Goal: Transaction & Acquisition: Purchase product/service

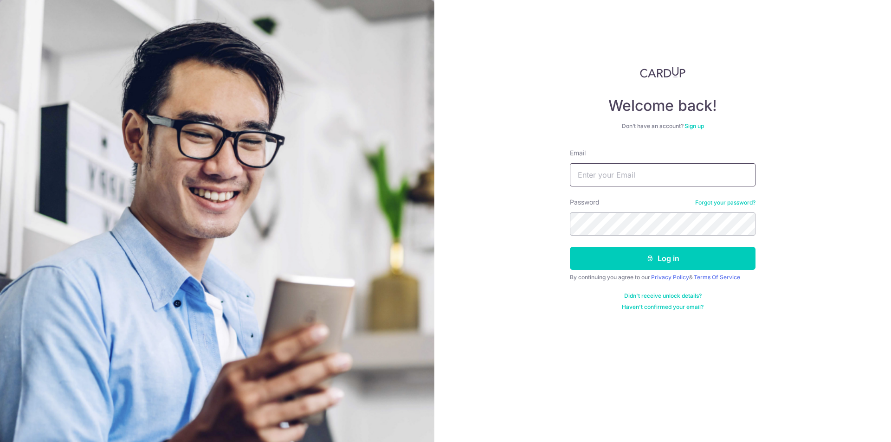
drag, startPoint x: 0, startPoint y: 0, endPoint x: 622, endPoint y: 186, distance: 648.7
click at [606, 175] on input "Email" at bounding box center [663, 174] width 186 height 23
type input "[EMAIL_ADDRESS][DOMAIN_NAME]"
click at [596, 249] on button "Log in" at bounding box center [663, 258] width 186 height 23
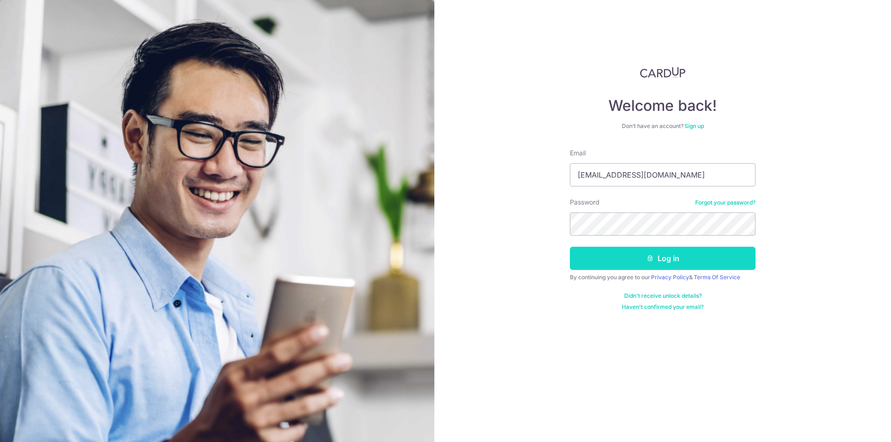
click at [596, 249] on button "Log in" at bounding box center [663, 258] width 186 height 23
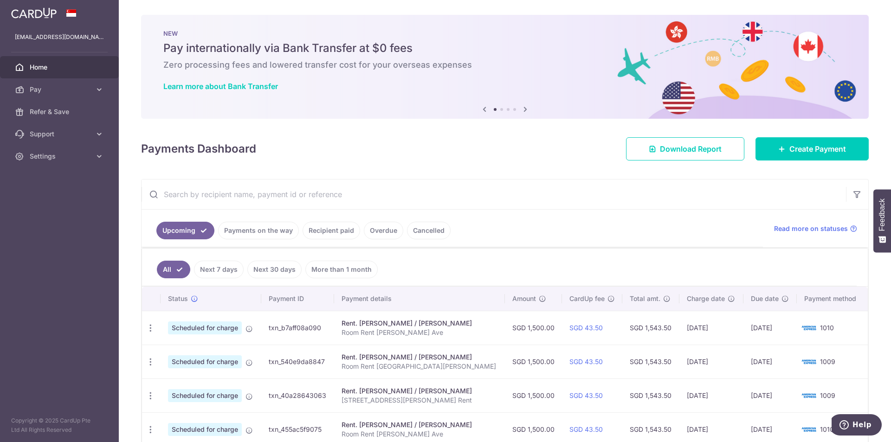
click at [260, 230] on link "Payments on the way" at bounding box center [258, 231] width 81 height 18
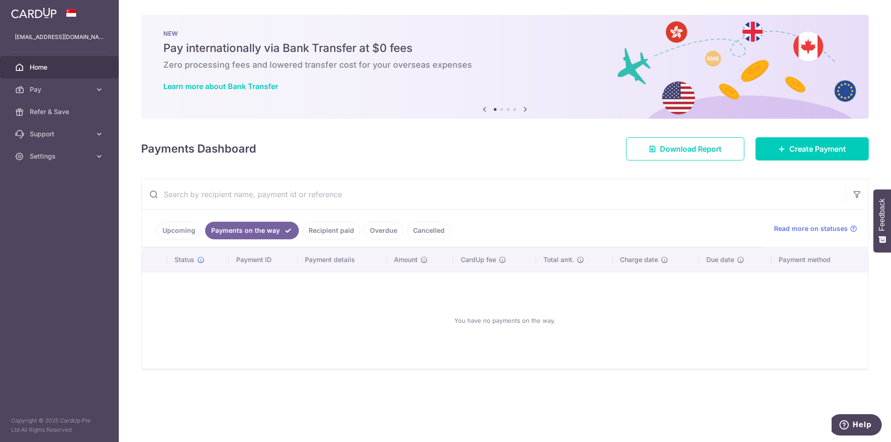
click at [173, 231] on link "Upcoming" at bounding box center [178, 231] width 45 height 18
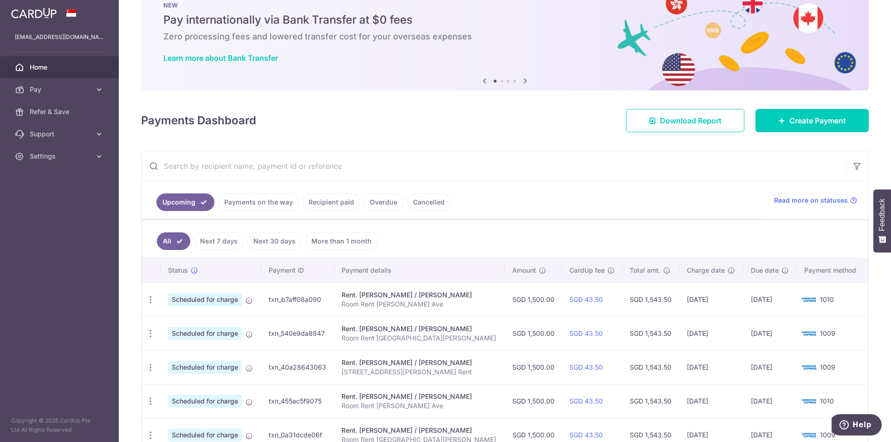
scroll to position [139, 0]
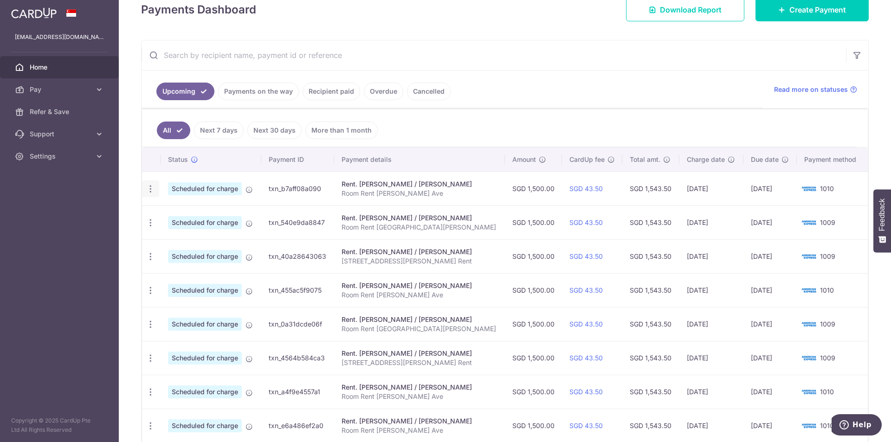
click at [148, 188] on icon "button" at bounding box center [151, 189] width 10 height 10
click at [189, 213] on span "Update payment" at bounding box center [200, 214] width 63 height 11
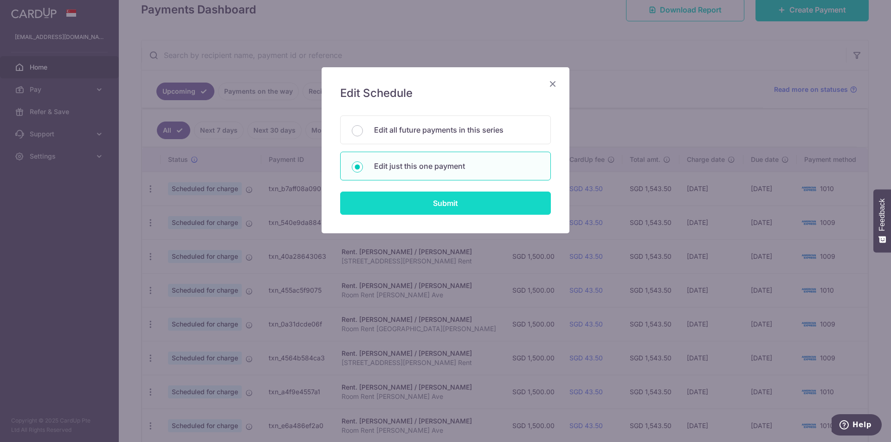
drag, startPoint x: 443, startPoint y: 200, endPoint x: 453, endPoint y: 197, distance: 9.8
click at [443, 201] on input "Submit" at bounding box center [445, 203] width 211 height 23
radio input "true"
type input "1,500.00"
type input "05/09/2025"
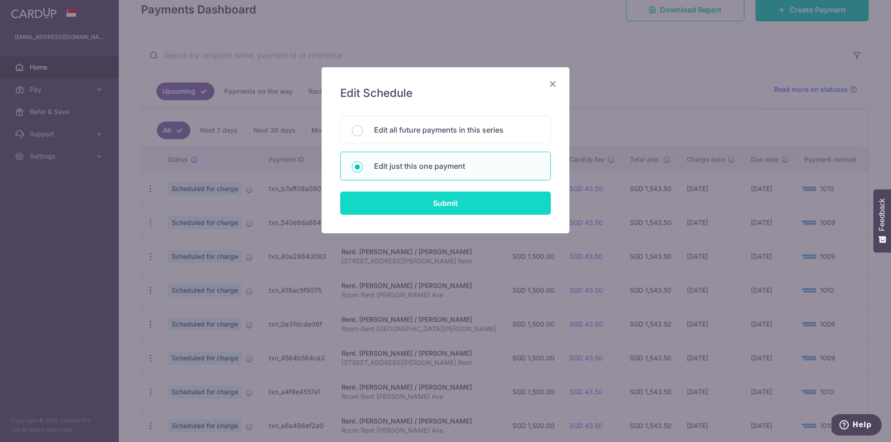
type input "Room Rent John Sims Ave"
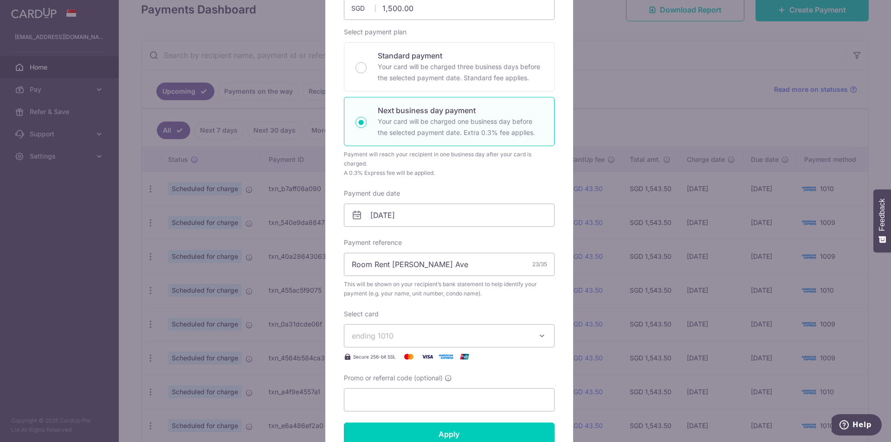
scroll to position [186, 0]
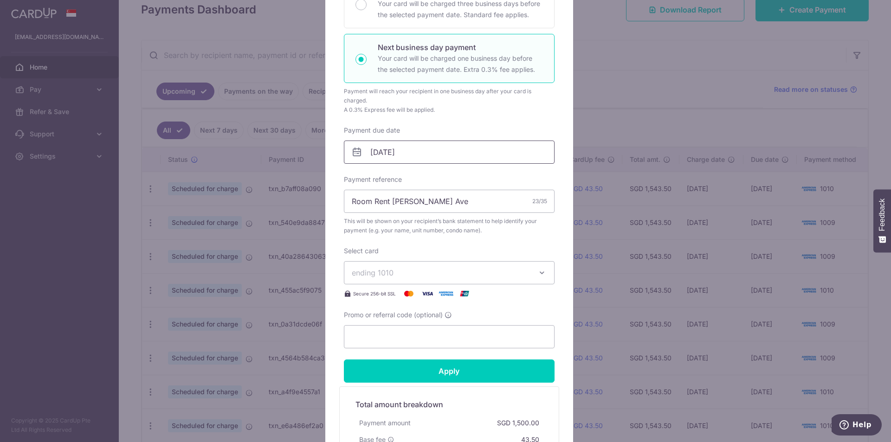
click at [392, 156] on input "05/09/2025" at bounding box center [449, 152] width 211 height 23
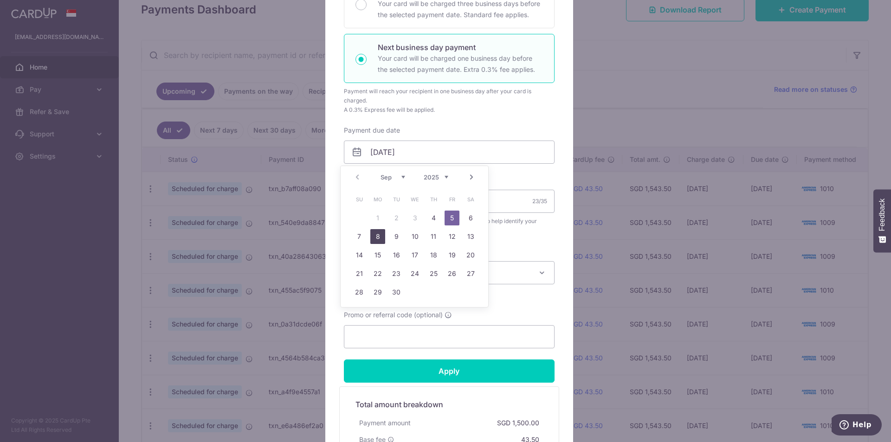
click at [377, 235] on link "8" at bounding box center [377, 236] width 15 height 15
type input "08/09/2025"
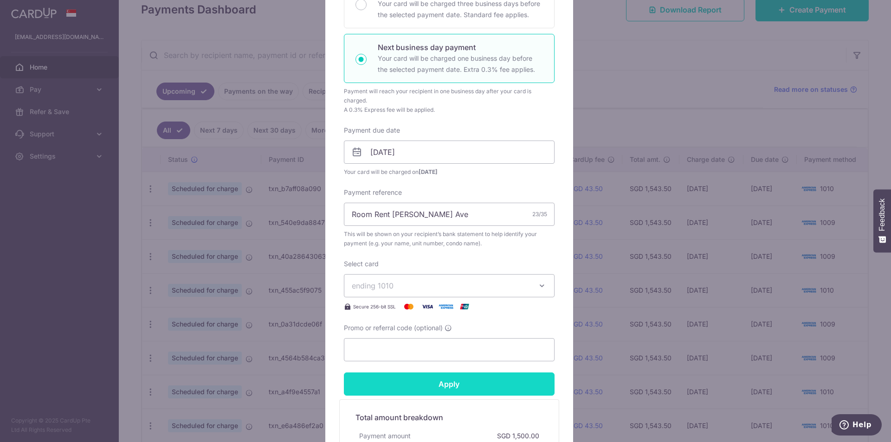
click at [446, 383] on input "Apply" at bounding box center [449, 384] width 211 height 23
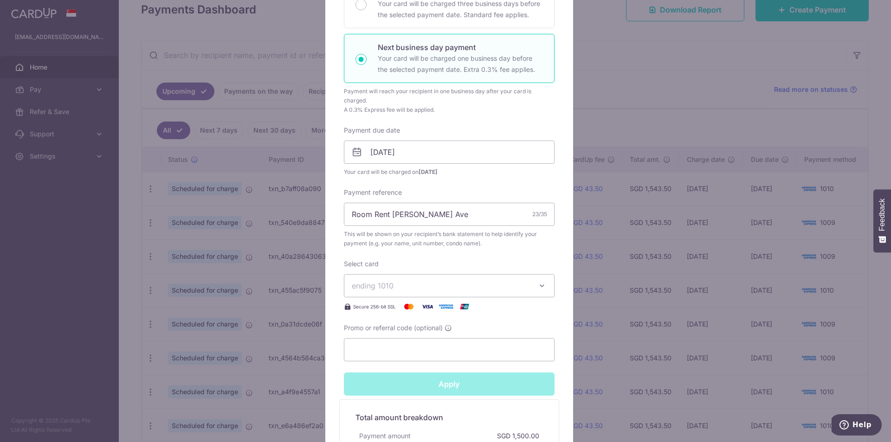
type input "Successfully Applied"
click at [626, 100] on div "Edit payment By clicking apply, you will make changes to all payments to Semera…" at bounding box center [445, 221] width 891 height 442
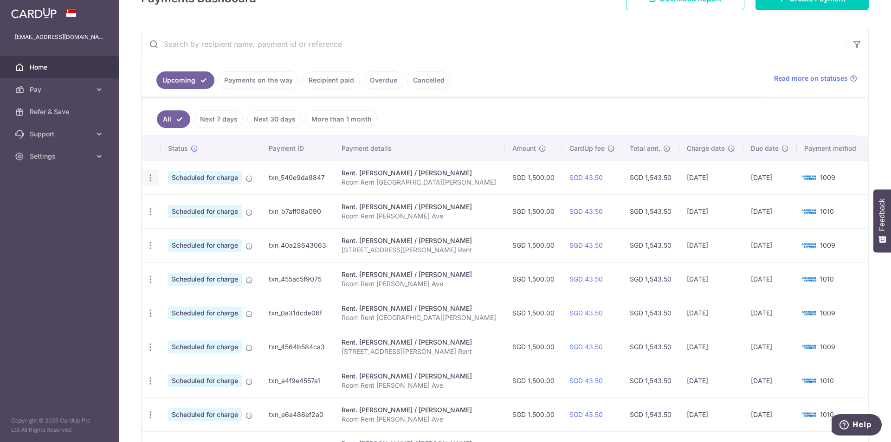
click at [151, 174] on icon "button" at bounding box center [151, 178] width 10 height 10
click at [179, 203] on span "Update payment" at bounding box center [200, 203] width 63 height 11
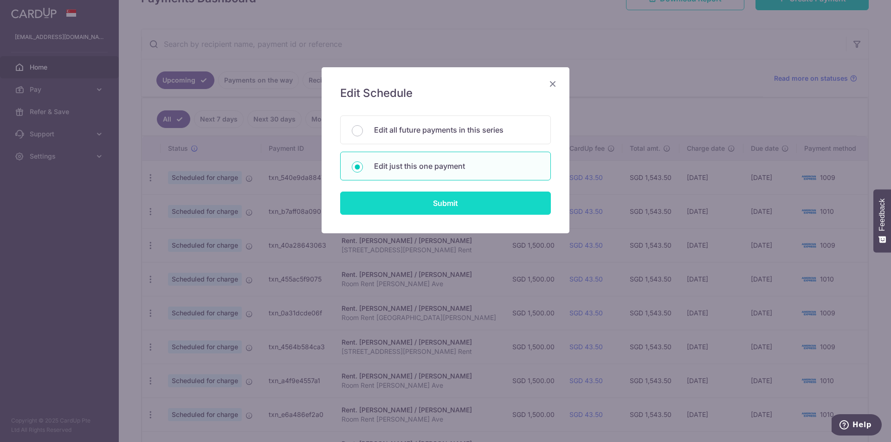
click at [473, 205] on input "Submit" at bounding box center [445, 203] width 211 height 23
radio input "true"
type input "1,500.00"
type input "08/09/2025"
type input "Room Rent Aroi Sims Ave"
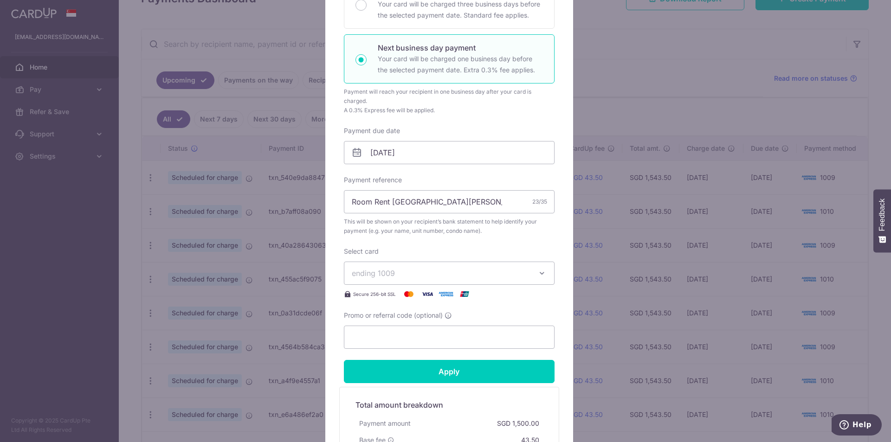
scroll to position [186, 0]
click at [367, 149] on input "08/09/2025" at bounding box center [449, 152] width 211 height 23
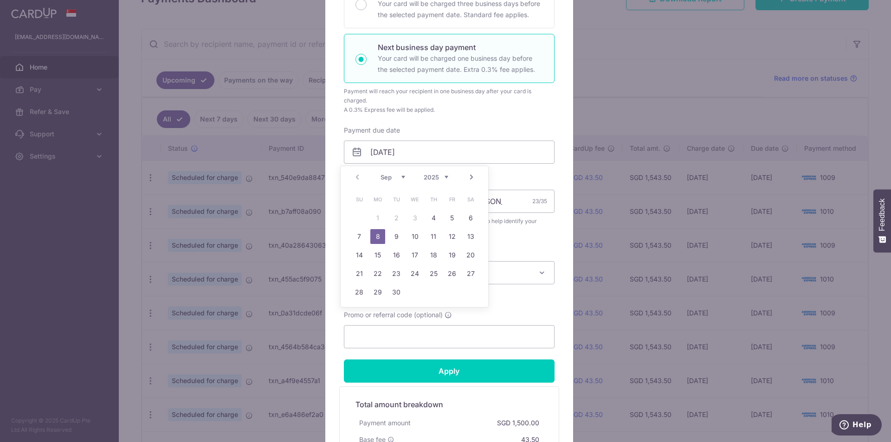
click at [357, 176] on div "Prev Next Sep Oct Nov Dec 2025 2026 2027 2028 2029 2030 2031 2032 2033 2034 2035" at bounding box center [415, 177] width 148 height 22
click at [358, 181] on div "Prev Next Sep Oct Nov Dec 2025 2026 2027 2028 2029 2030 2031 2032 2033 2034 2035" at bounding box center [415, 177] width 148 height 22
click at [357, 180] on div "Prev Next Sep Oct Nov Dec 2025 2026 2027 2028 2029 2030 2031 2032 2033 2034 2035" at bounding box center [415, 177] width 148 height 22
click at [493, 124] on div "Enter payment amount 1,500.00 1500.00 SGD To change the payment amount, please …" at bounding box center [449, 134] width 211 height 430
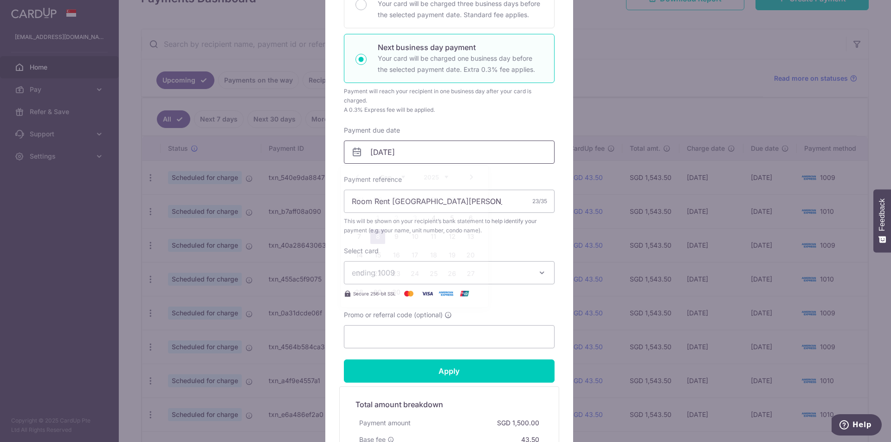
click at [402, 157] on input "08/09/2025" at bounding box center [449, 152] width 211 height 23
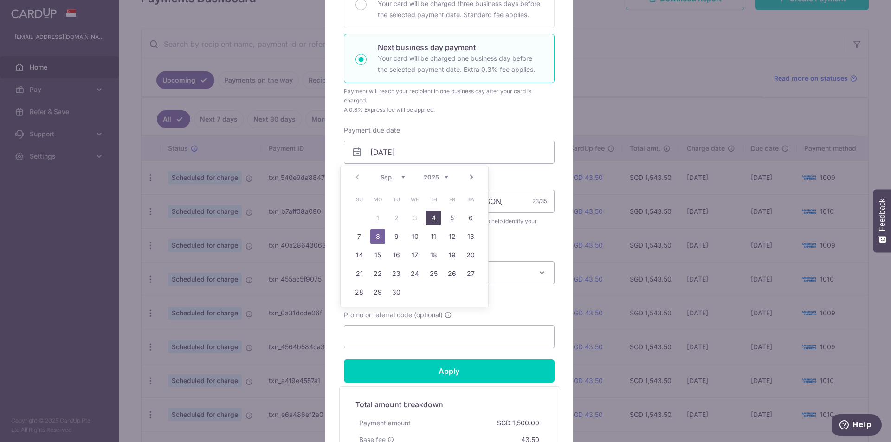
click at [437, 216] on link "4" at bounding box center [433, 218] width 15 height 15
type input "[DATE]"
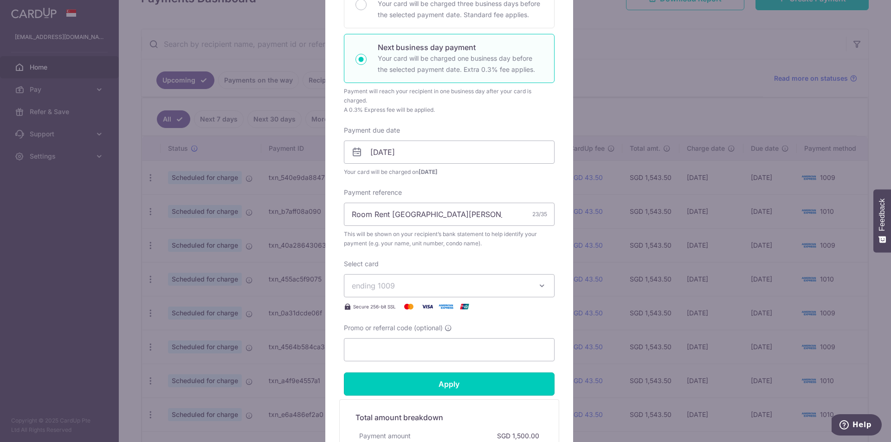
click at [450, 383] on input "Apply" at bounding box center [449, 384] width 211 height 23
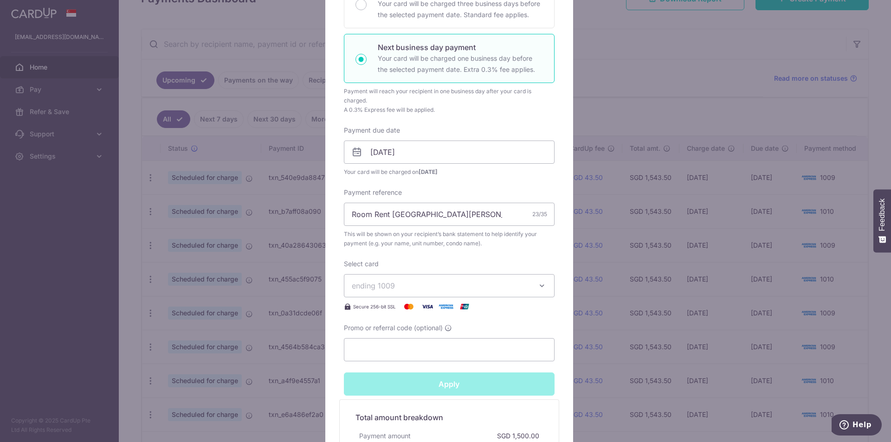
type input "Successfully Applied"
click at [639, 98] on div "Edit payment By clicking apply, you will make changes to all payments to Semera…" at bounding box center [445, 221] width 891 height 442
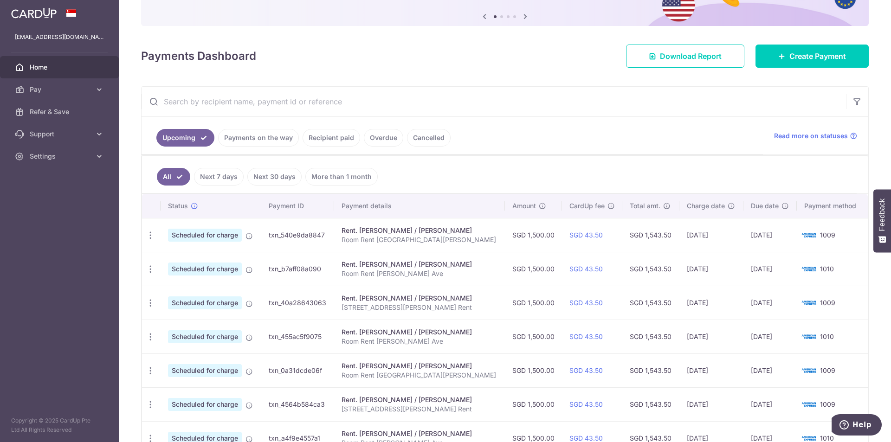
click at [251, 137] on link "Payments on the way" at bounding box center [258, 138] width 81 height 18
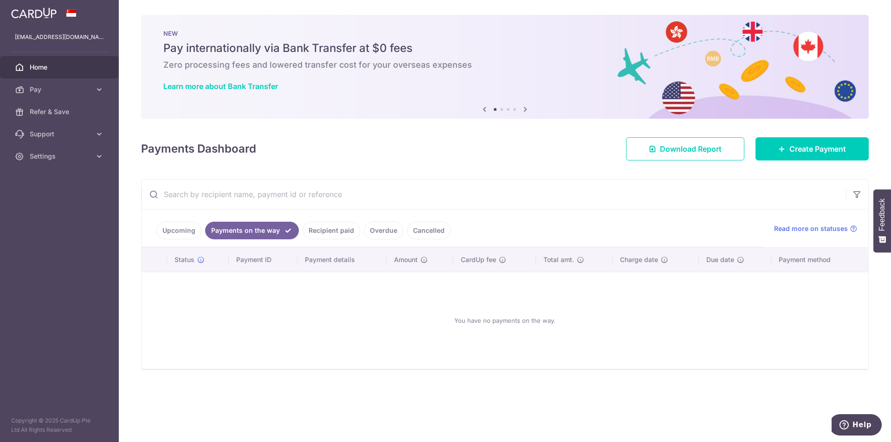
click at [176, 228] on link "Upcoming" at bounding box center [178, 231] width 45 height 18
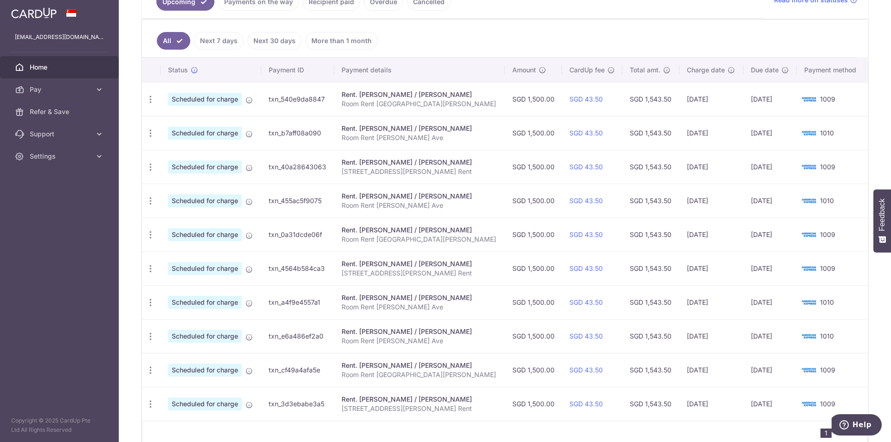
scroll to position [275, 0]
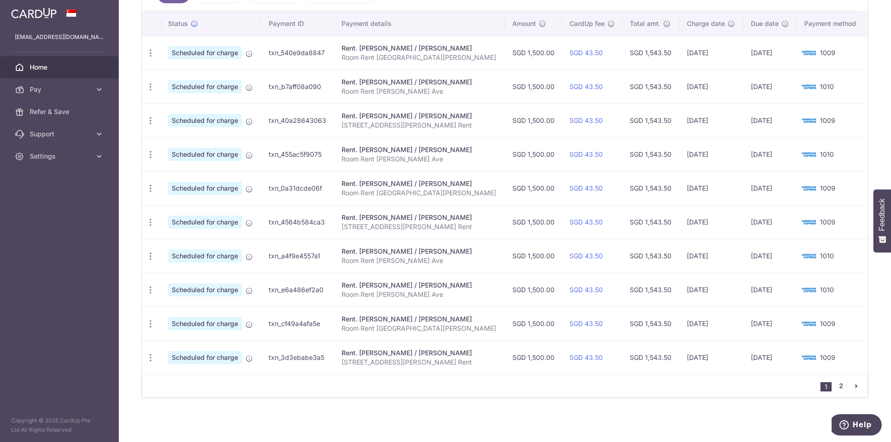
click at [841, 385] on link "2" at bounding box center [841, 386] width 11 height 11
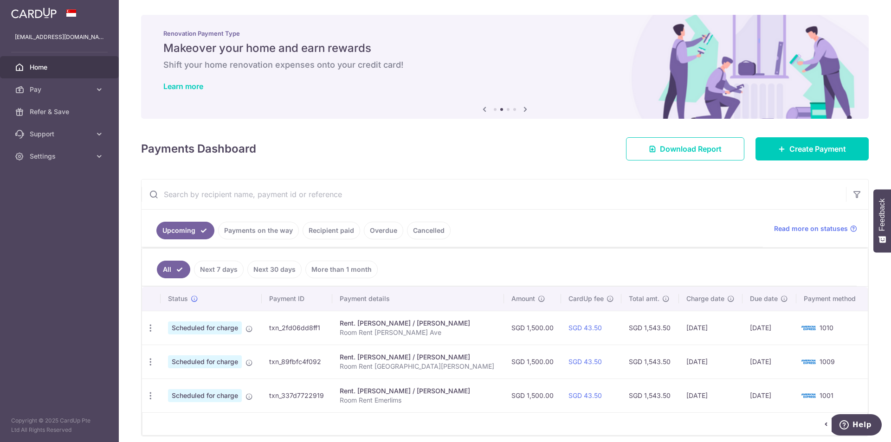
scroll to position [38, 0]
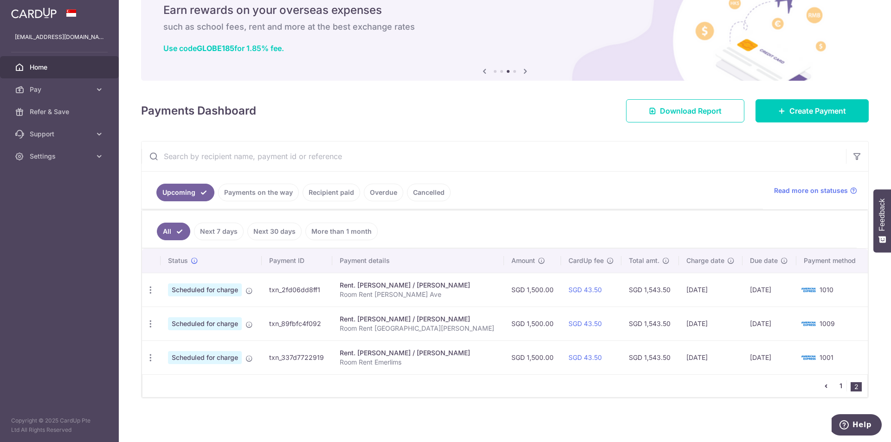
click at [836, 383] on link "1" at bounding box center [841, 386] width 11 height 11
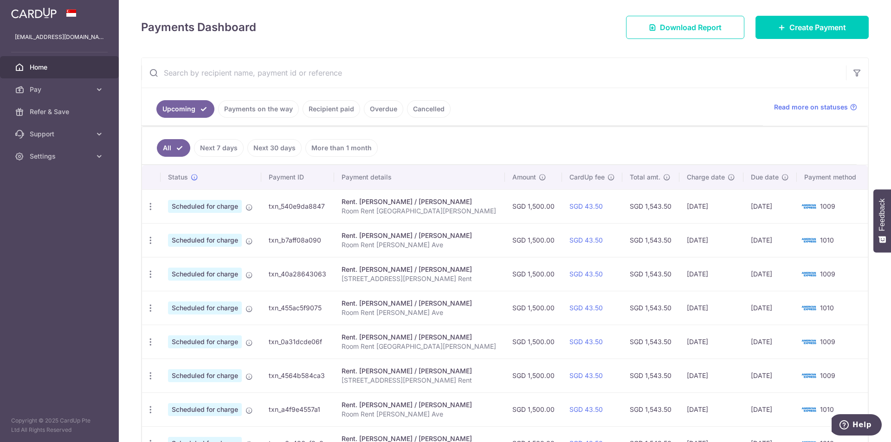
scroll to position [90, 0]
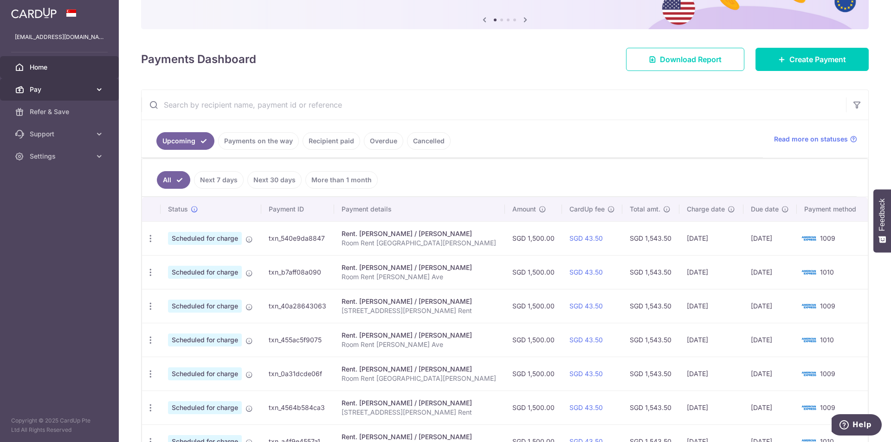
click at [71, 85] on span "Pay" at bounding box center [60, 89] width 61 height 9
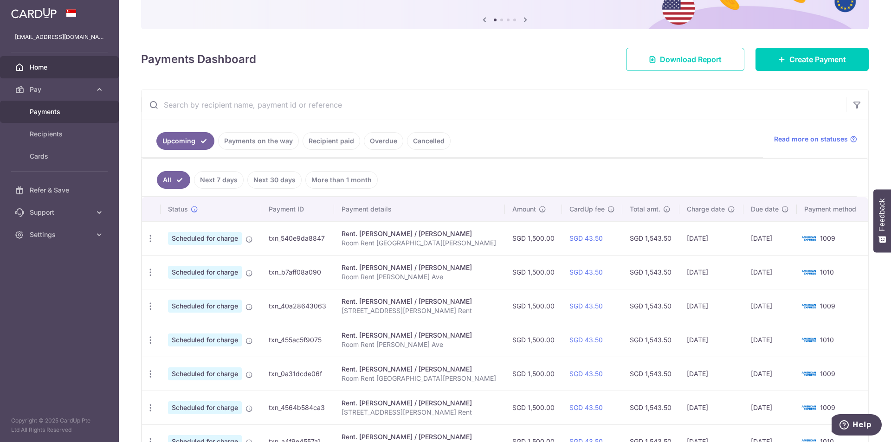
click at [55, 111] on span "Payments" at bounding box center [60, 111] width 61 height 9
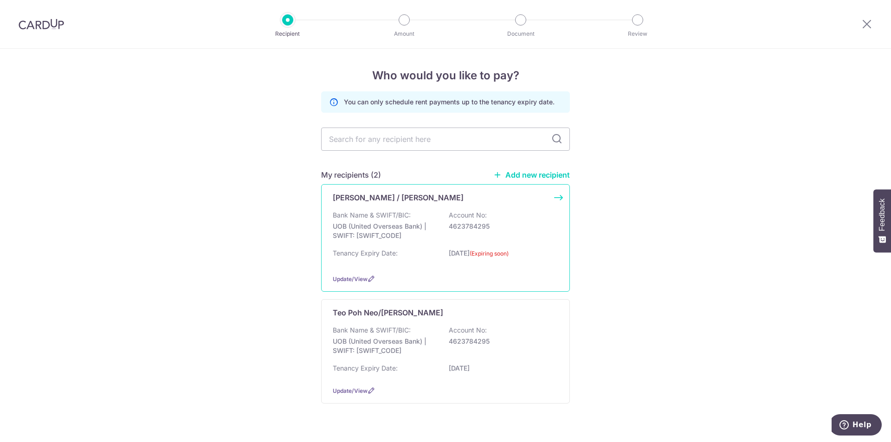
click at [544, 202] on div "[PERSON_NAME] / [PERSON_NAME]" at bounding box center [440, 197] width 214 height 11
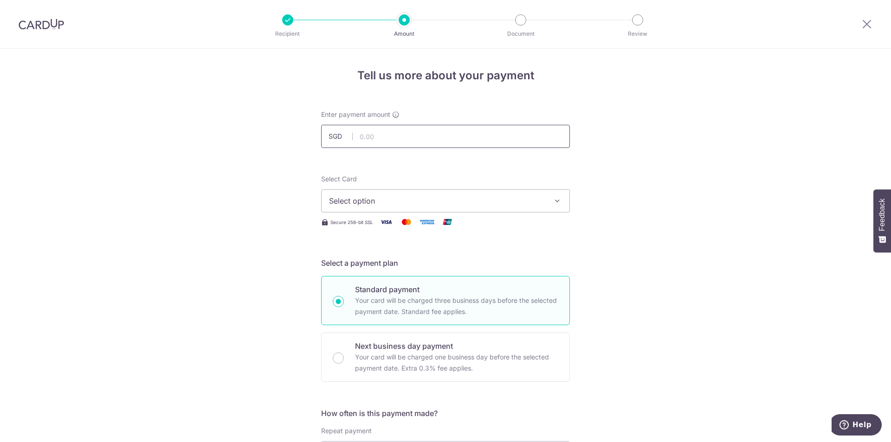
click at [382, 134] on input "text" at bounding box center [445, 136] width 249 height 23
type input "1,500.00"
click at [386, 200] on span "Select option" at bounding box center [437, 200] width 216 height 11
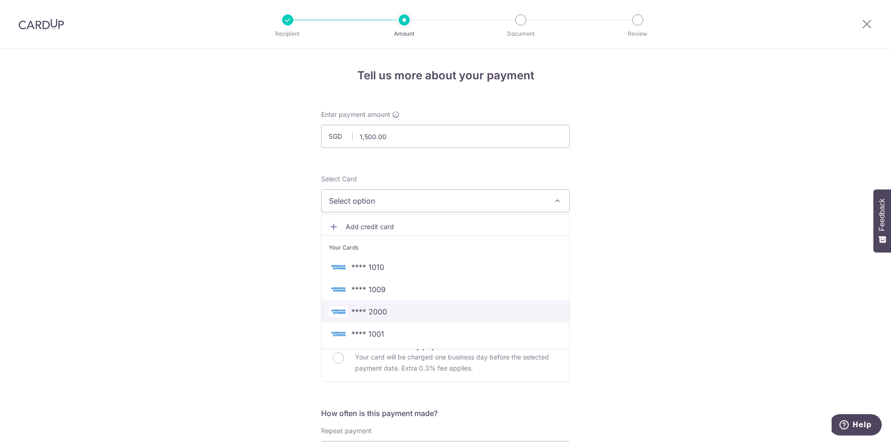
click at [381, 313] on span "**** 2000" at bounding box center [369, 311] width 36 height 11
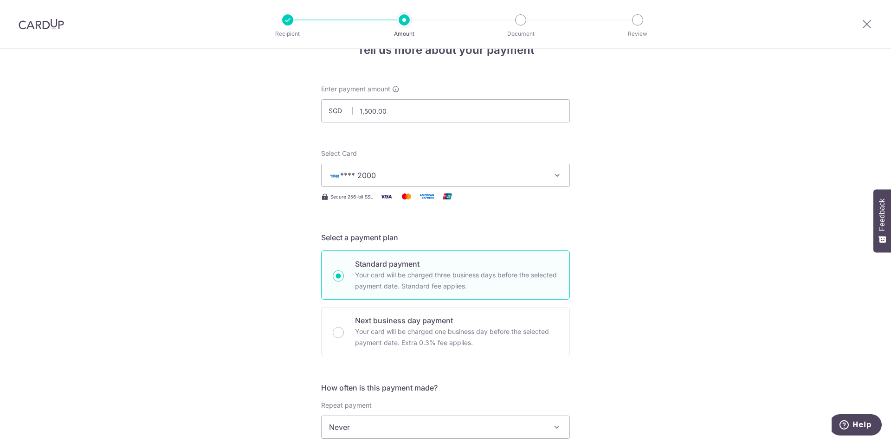
scroll to position [90, 0]
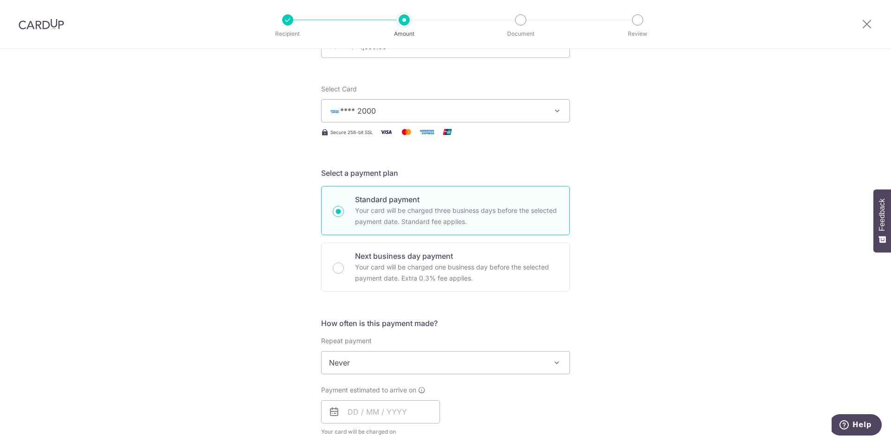
click at [336, 257] on form "Enter payment amount SGD 1,500.00 1500.00 Select Card **** 2000 Add credit card…" at bounding box center [445, 387] width 249 height 735
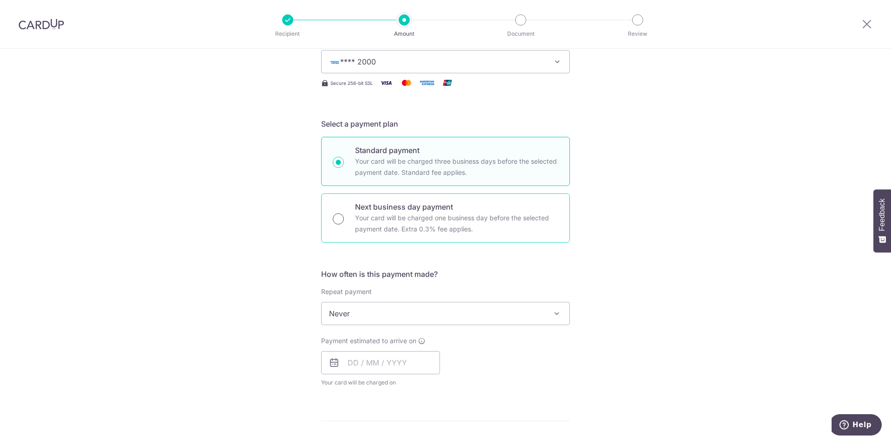
click at [341, 217] on input "Next business day payment Your card will be charged one business day before the…" at bounding box center [338, 219] width 11 height 11
radio input "true"
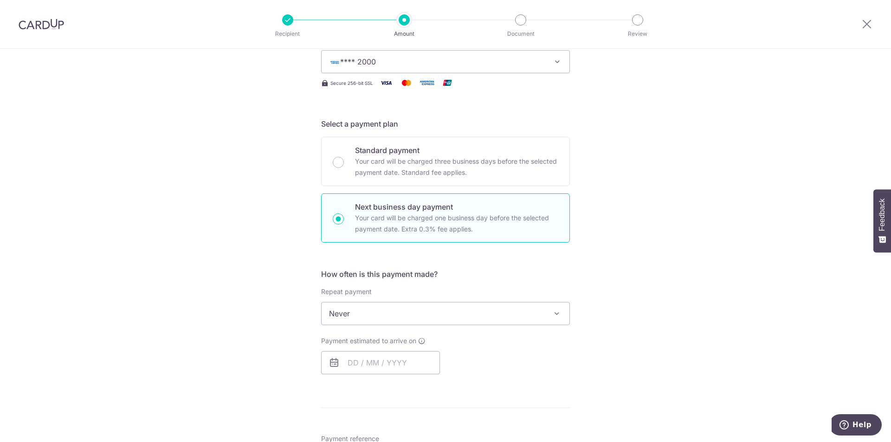
scroll to position [232, 0]
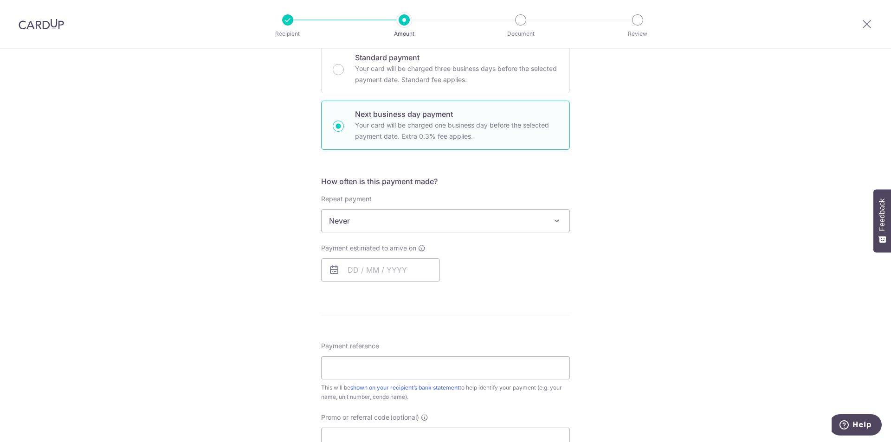
click at [389, 213] on span "Never" at bounding box center [446, 221] width 248 height 22
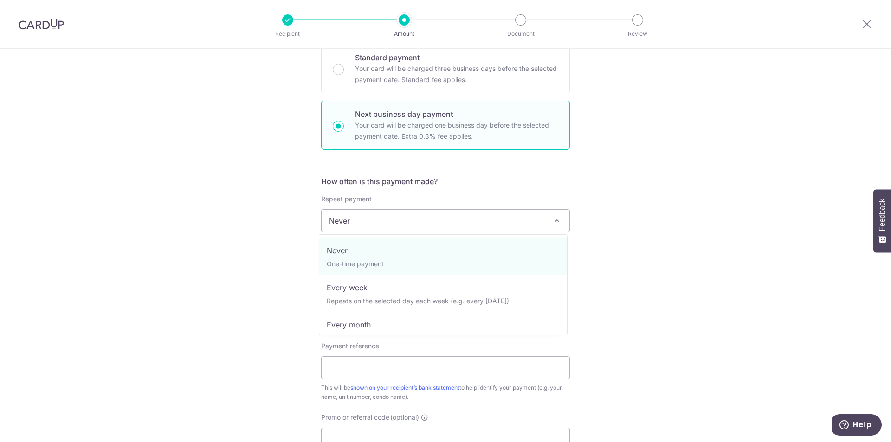
click at [495, 220] on span "Never" at bounding box center [446, 221] width 248 height 22
click at [532, 220] on span "Never" at bounding box center [446, 221] width 248 height 22
select select "3"
type input "[DATE]"
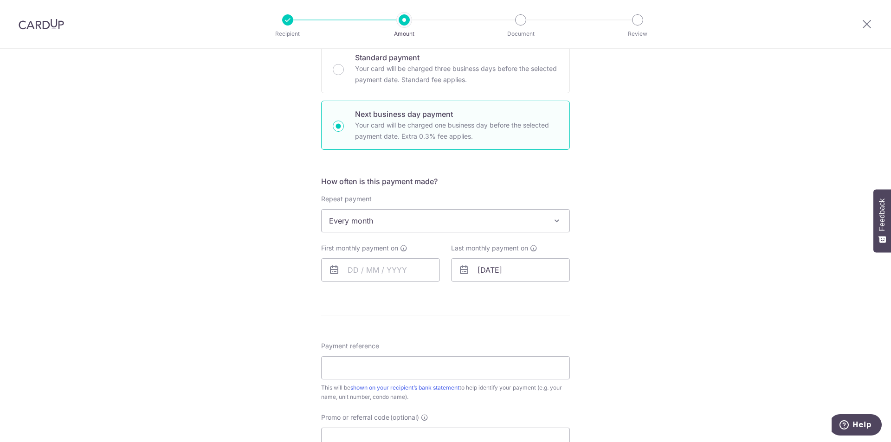
click at [492, 218] on span "Every month" at bounding box center [446, 221] width 248 height 22
click at [412, 220] on span "Every month" at bounding box center [446, 221] width 248 height 22
click at [362, 269] on input "text" at bounding box center [380, 270] width 119 height 23
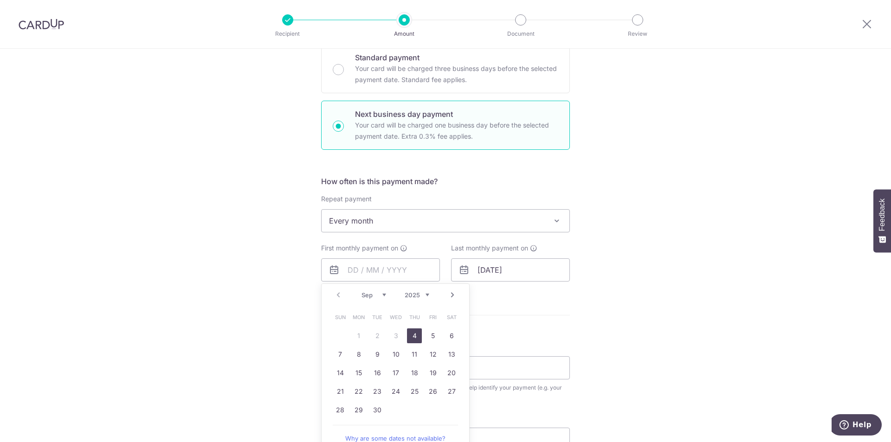
drag, startPoint x: 267, startPoint y: 280, endPoint x: 305, endPoint y: 272, distance: 39.3
click at [267, 280] on div "Tell us more about your payment Enter payment amount SGD 1,500.00 1500.00 Selec…" at bounding box center [445, 253] width 891 height 872
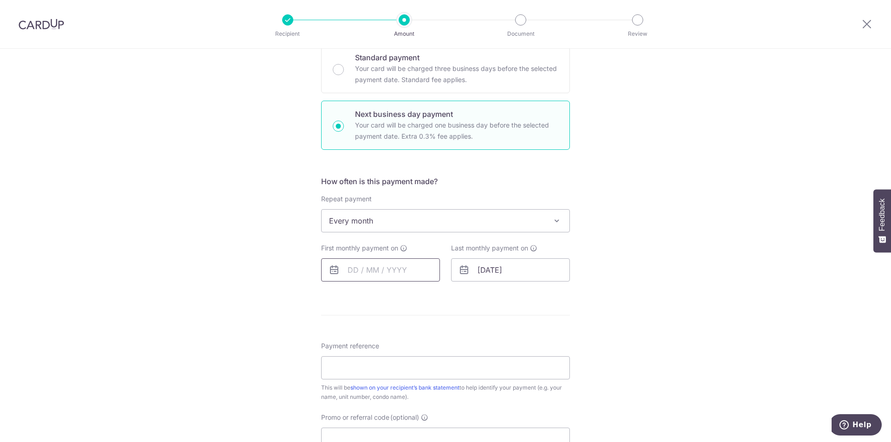
click at [350, 267] on input "text" at bounding box center [380, 270] width 119 height 23
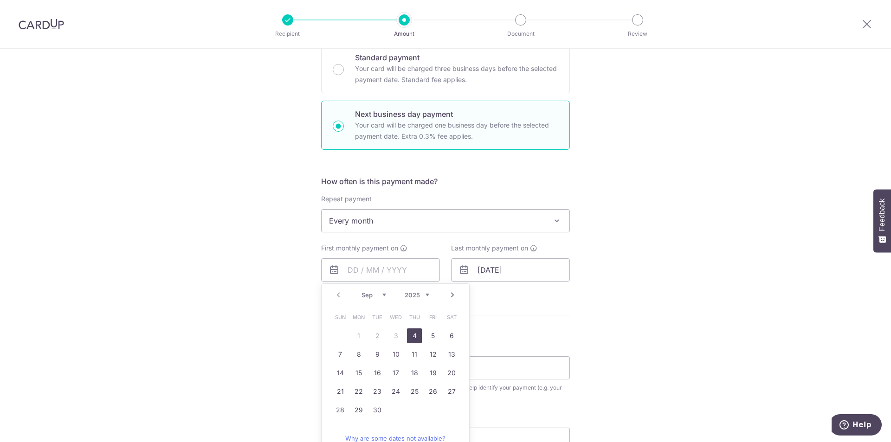
click at [414, 337] on link "4" at bounding box center [414, 336] width 15 height 15
type input "04/09/2025"
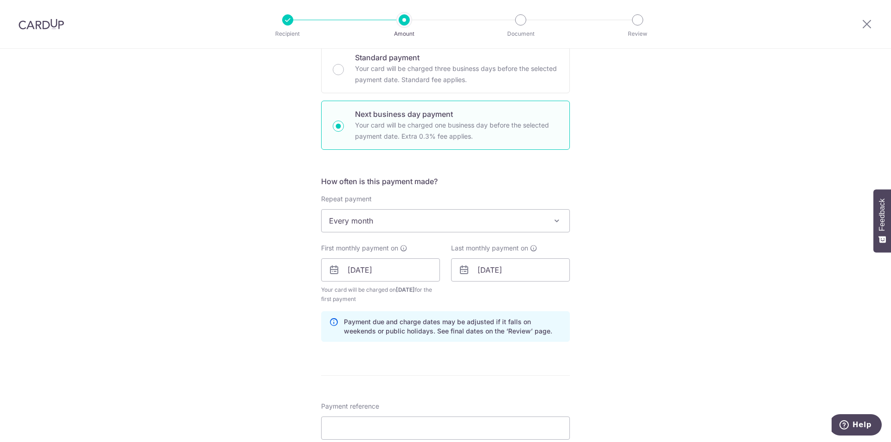
click at [696, 269] on div "Tell us more about your payment Enter payment amount SGD 1,500.00 1500.00 Selec…" at bounding box center [445, 283] width 891 height 932
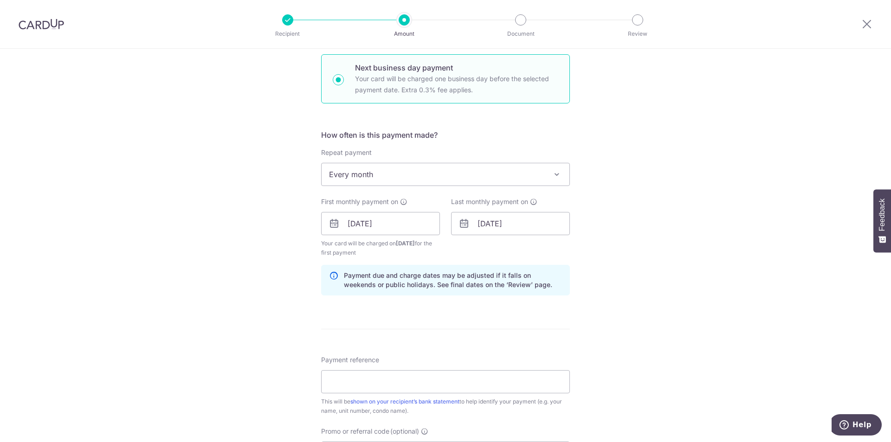
scroll to position [418, 0]
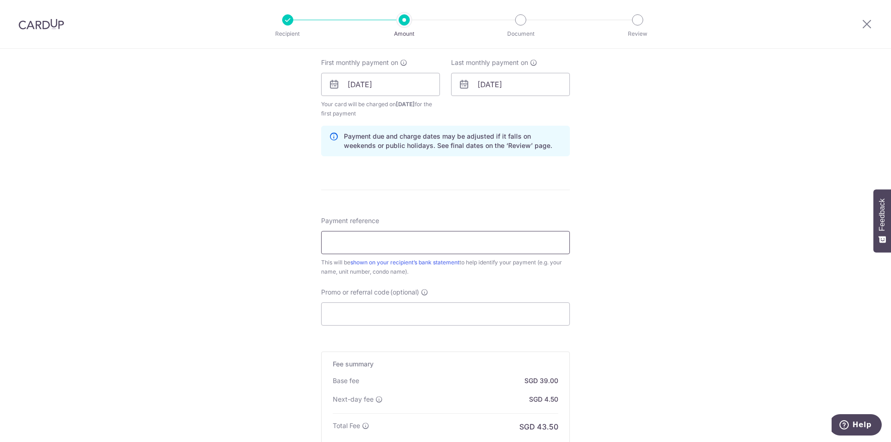
click at [427, 240] on input "Payment reference" at bounding box center [445, 242] width 249 height 23
click at [228, 251] on div "Tell us more about your payment Enter payment amount SGD 1,500.00 1500.00 Selec…" at bounding box center [445, 97] width 891 height 932
drag, startPoint x: 402, startPoint y: 237, endPoint x: 398, endPoint y: 247, distance: 11.5
click at [402, 237] on input "Payment reference" at bounding box center [445, 242] width 249 height 23
click at [398, 247] on input "Payment reference" at bounding box center [445, 242] width 249 height 23
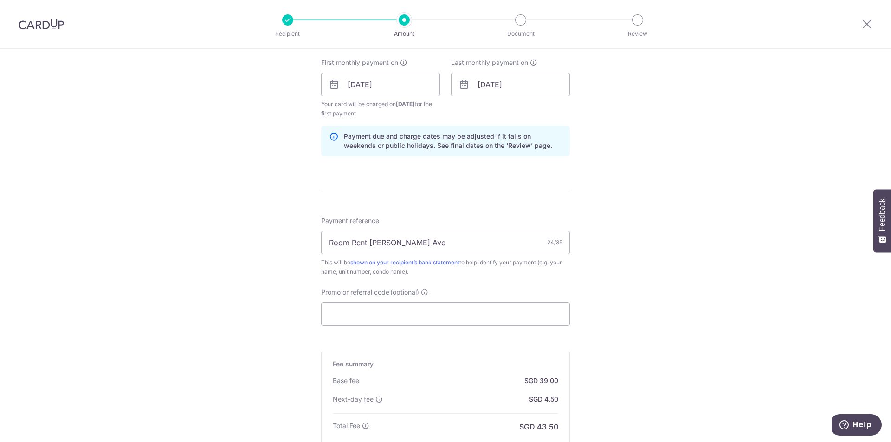
click at [630, 255] on div "Tell us more about your payment Enter payment amount SGD 1,500.00 1500.00 Selec…" at bounding box center [445, 97] width 891 height 932
click at [459, 241] on input "Room Rent [PERSON_NAME] Ave" at bounding box center [445, 242] width 249 height 23
type input "Room Rent [PERSON_NAME] Ave"
click at [693, 266] on div "Tell us more about your payment Enter payment amount SGD 1,500.00 1500.00 Selec…" at bounding box center [445, 97] width 891 height 932
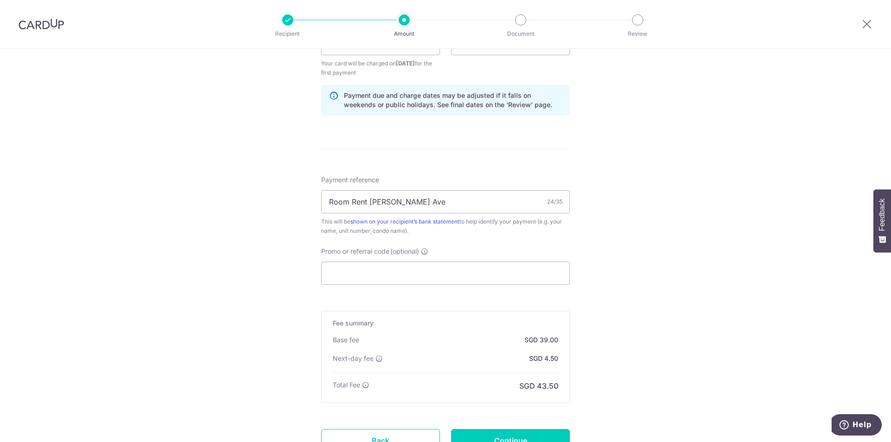
scroll to position [538, 0]
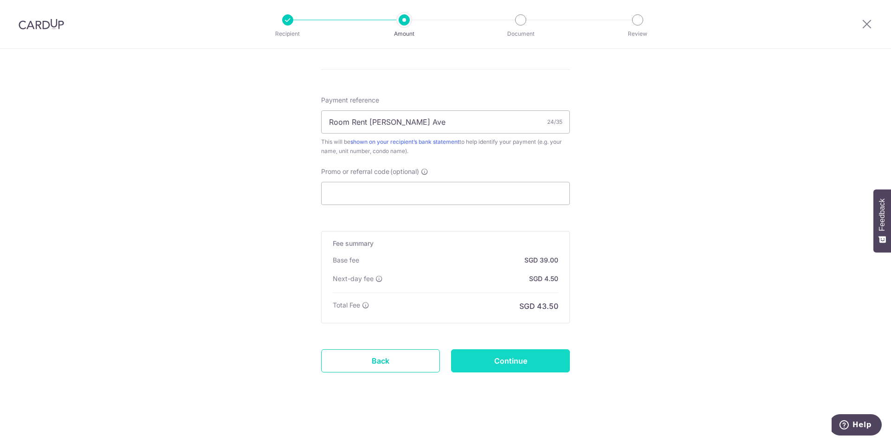
click at [515, 359] on input "Continue" at bounding box center [510, 361] width 119 height 23
type input "Create Schedule"
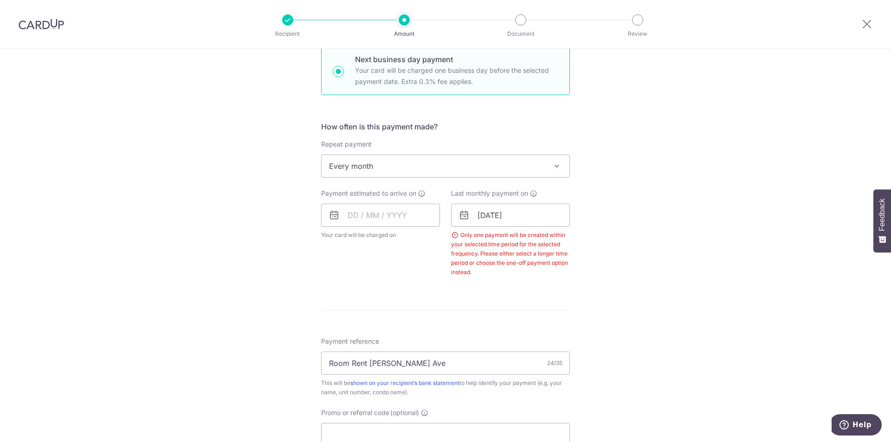
scroll to position [283, 0]
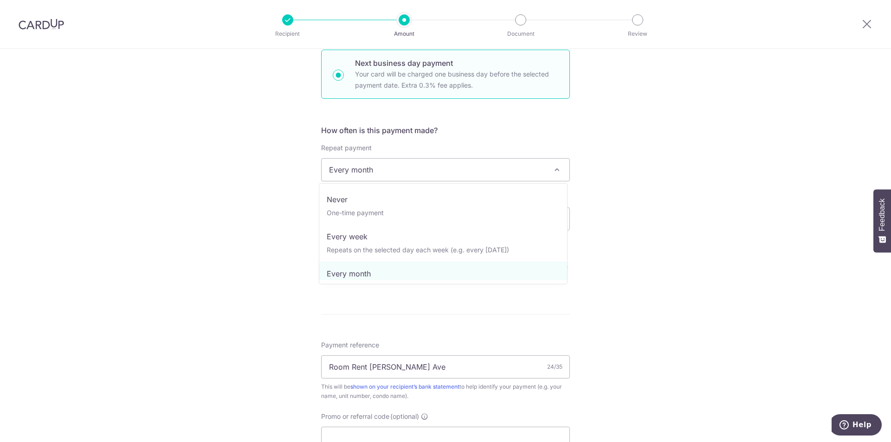
click at [447, 165] on span "Every month" at bounding box center [446, 170] width 248 height 22
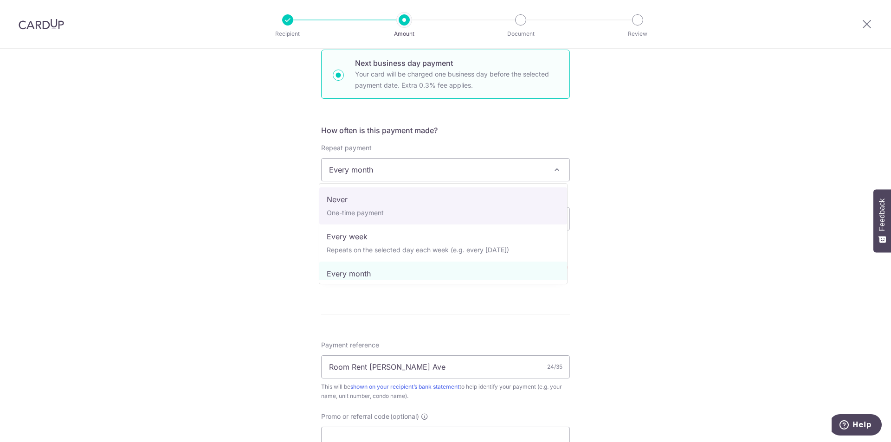
select select "1"
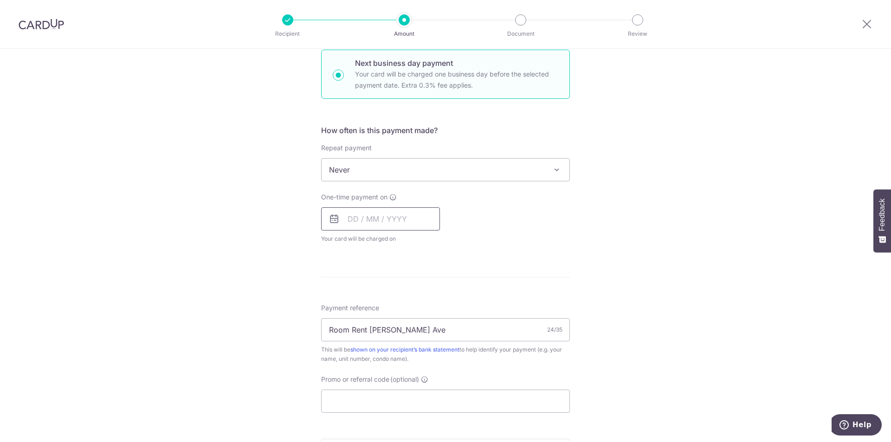
click at [342, 219] on input "text" at bounding box center [380, 218] width 119 height 23
click at [629, 236] on div "Tell us more about your payment Enter payment amount SGD 1,500.00 1500.00 Selec…" at bounding box center [445, 208] width 891 height 885
click at [346, 217] on input "text" at bounding box center [380, 218] width 119 height 23
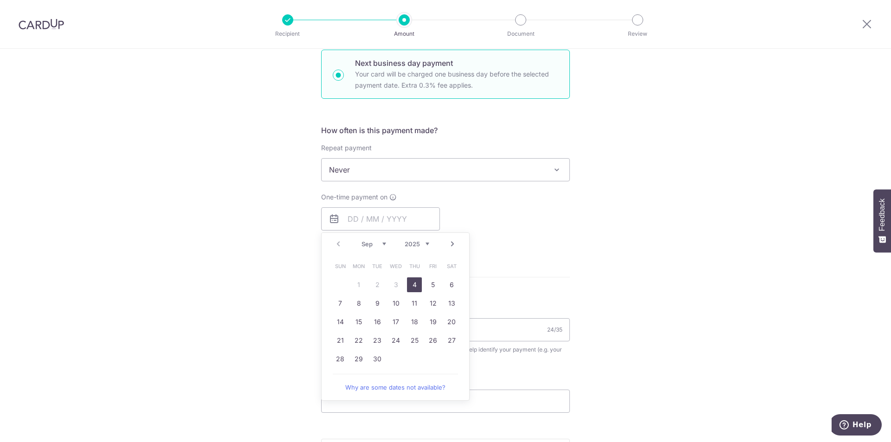
click at [410, 285] on link "4" at bounding box center [414, 285] width 15 height 15
type input "[DATE]"
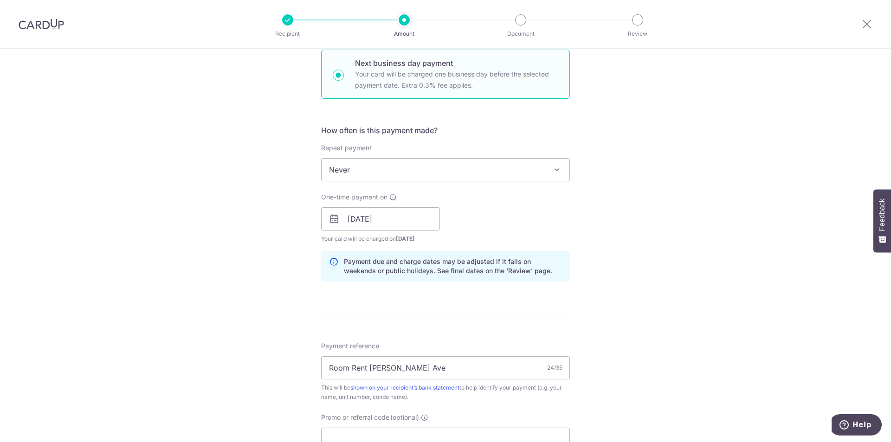
click at [724, 213] on div "Tell us more about your payment Enter payment amount SGD 1,500.00 1500.00 Selec…" at bounding box center [445, 227] width 891 height 923
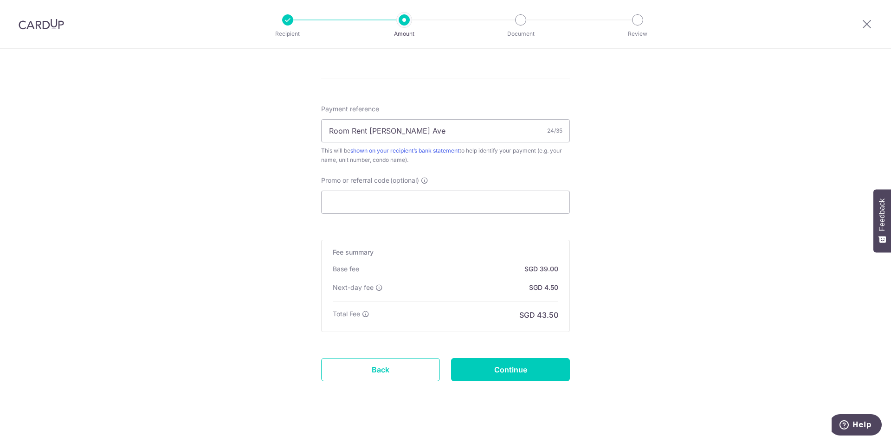
scroll to position [529, 0]
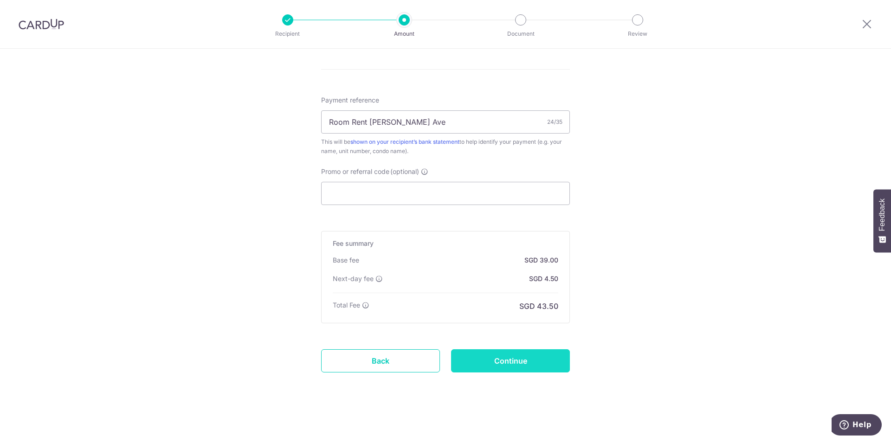
click at [531, 355] on input "Continue" at bounding box center [510, 361] width 119 height 23
type input "Create Schedule"
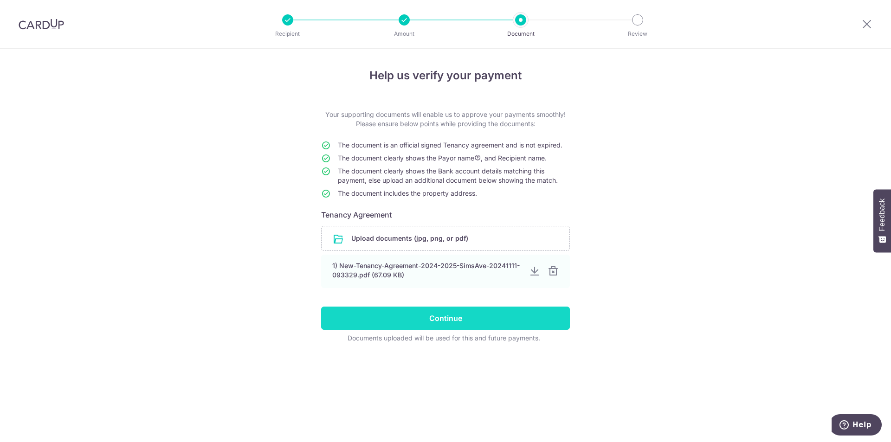
click at [434, 321] on input "Continue" at bounding box center [445, 318] width 249 height 23
click at [457, 323] on input "Continue" at bounding box center [445, 318] width 249 height 23
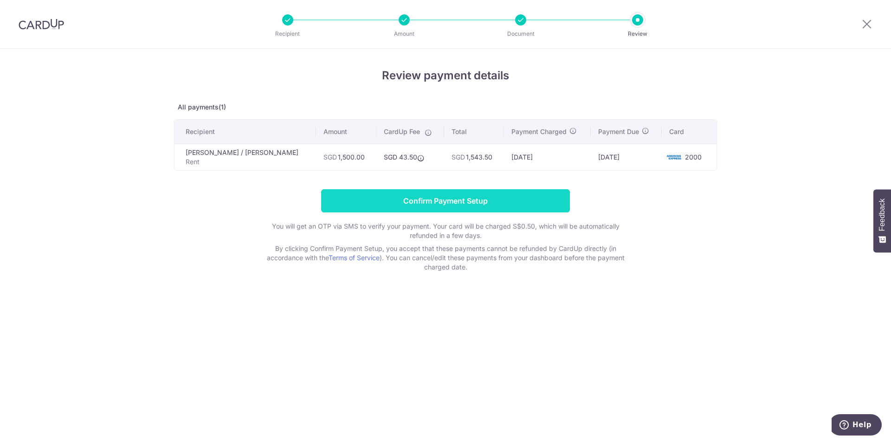
click at [452, 204] on input "Confirm Payment Setup" at bounding box center [445, 200] width 249 height 23
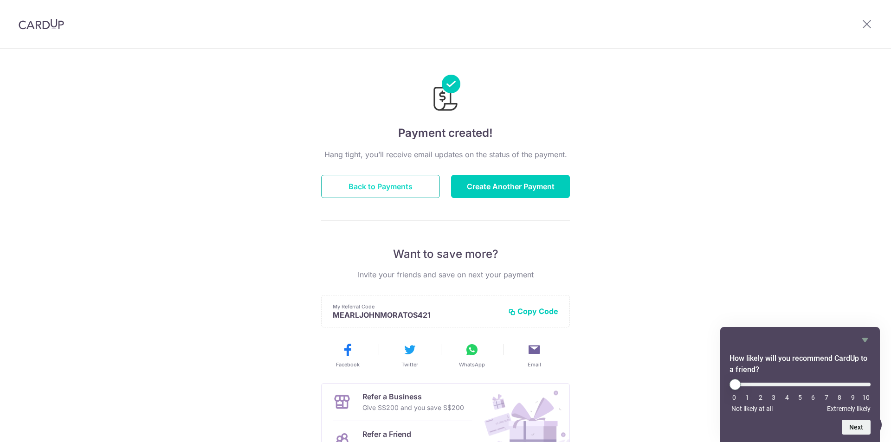
click at [364, 190] on button "Back to Payments" at bounding box center [380, 186] width 119 height 23
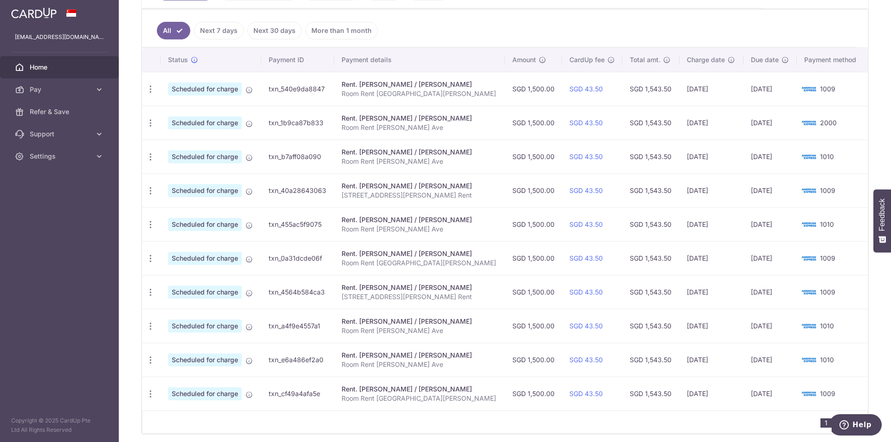
scroll to position [90, 0]
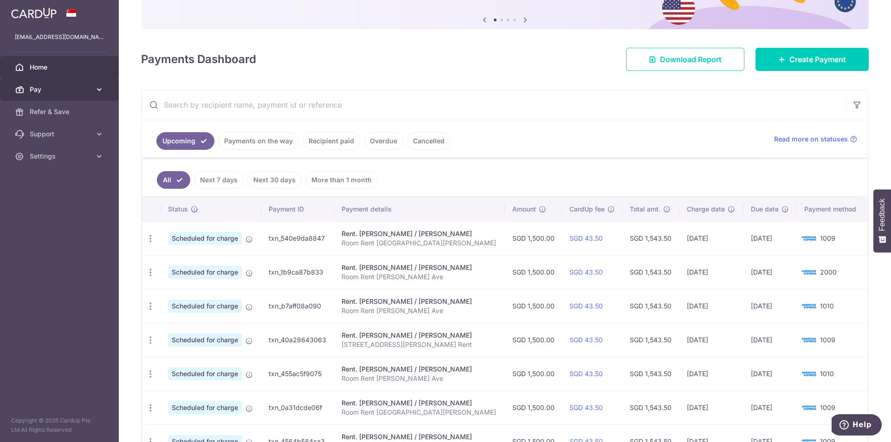
click at [68, 94] on link "Pay" at bounding box center [59, 89] width 119 height 22
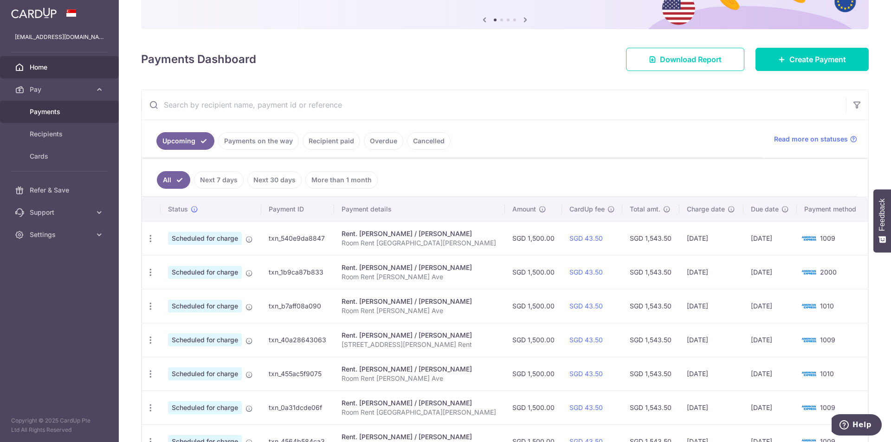
click at [58, 116] on span "Payments" at bounding box center [60, 111] width 61 height 9
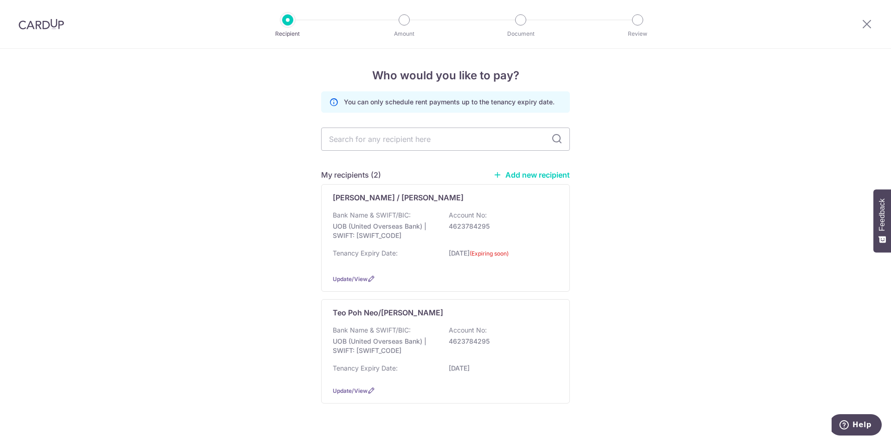
click at [126, 169] on div "Who would you like to pay? You can only schedule rent payments up to the tenanc…" at bounding box center [445, 256] width 891 height 414
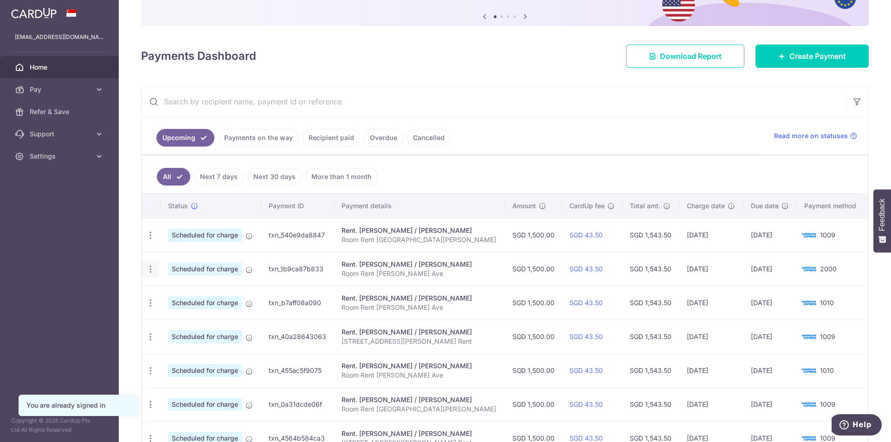
click at [151, 240] on icon "button" at bounding box center [151, 236] width 10 height 10
click at [188, 296] on span "Update payment" at bounding box center [200, 294] width 63 height 11
radio input "true"
type input "1,500.00"
type input "[DATE]"
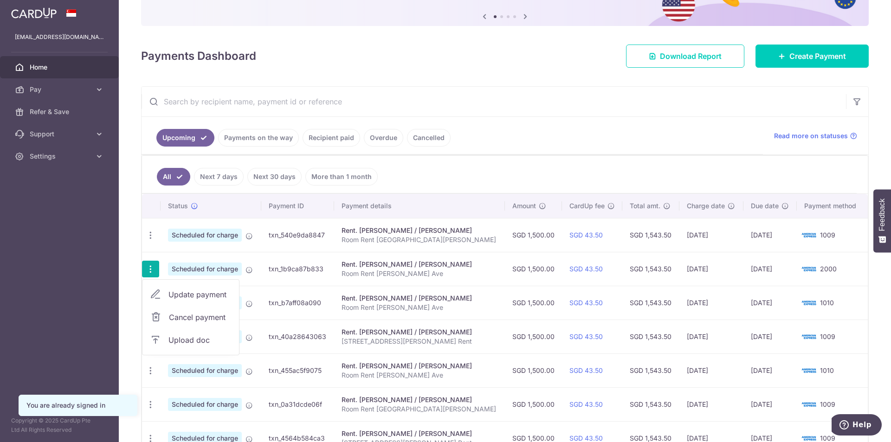
type input "Room Rent [PERSON_NAME] Ave"
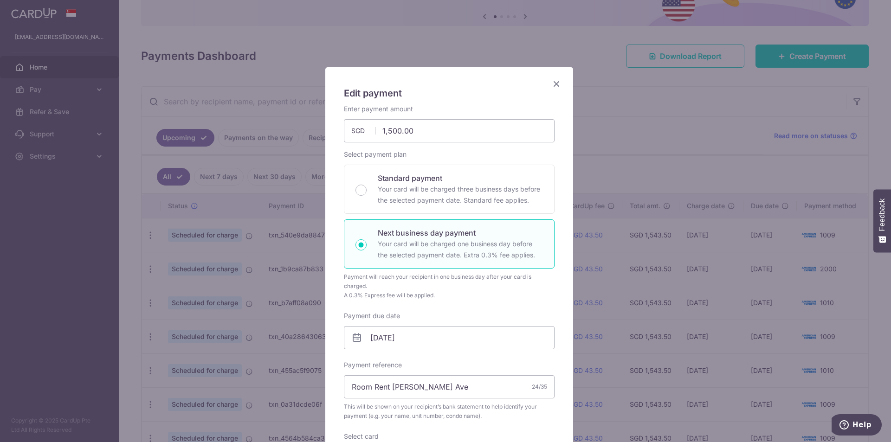
click at [554, 80] on icon "Close" at bounding box center [556, 84] width 11 height 12
